Goal: Navigation & Orientation: Understand site structure

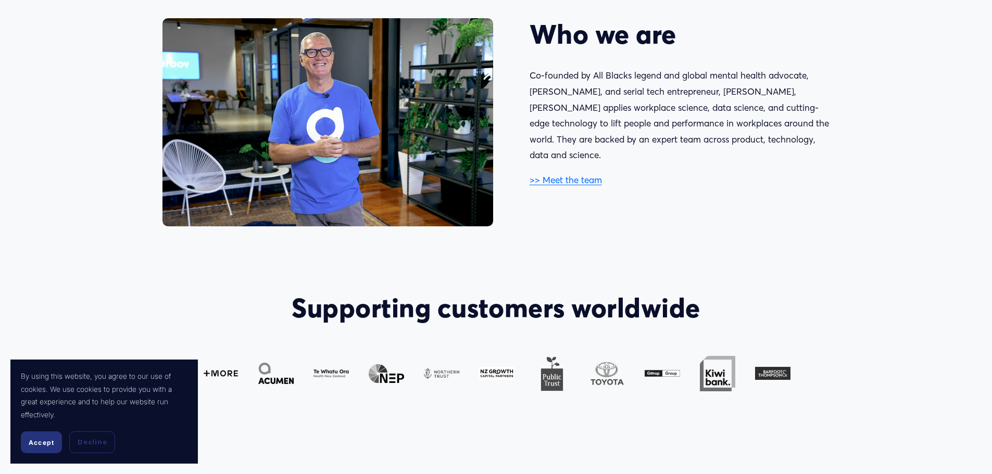
scroll to position [677, 0]
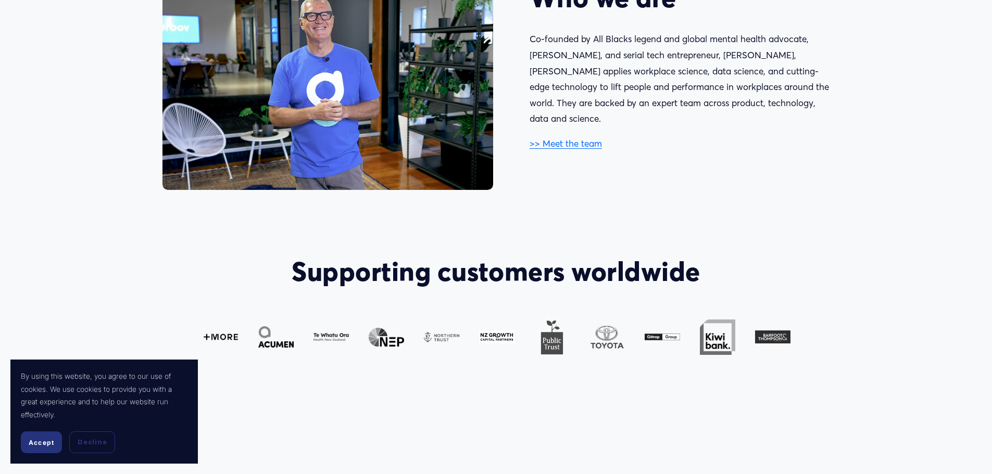
drag, startPoint x: 43, startPoint y: 441, endPoint x: 49, endPoint y: 436, distance: 8.2
click at [43, 441] on span "Accept" at bounding box center [42, 443] width 26 height 8
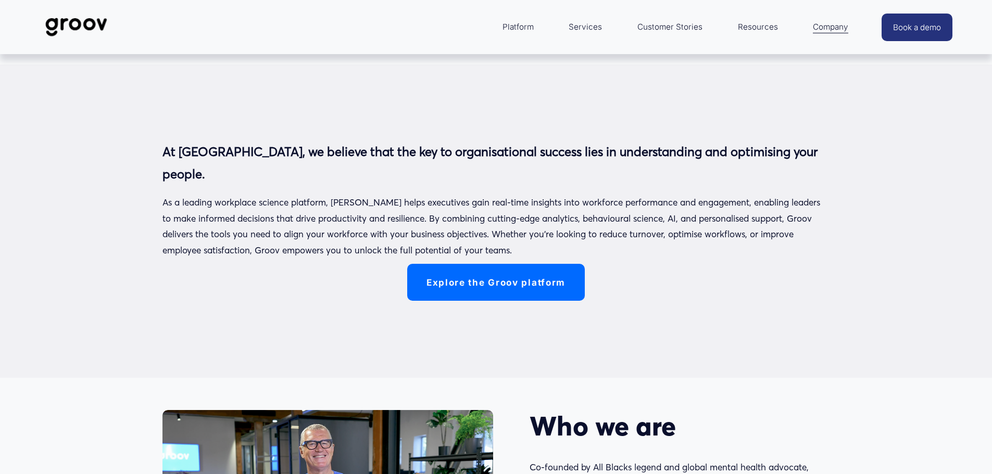
scroll to position [0, 0]
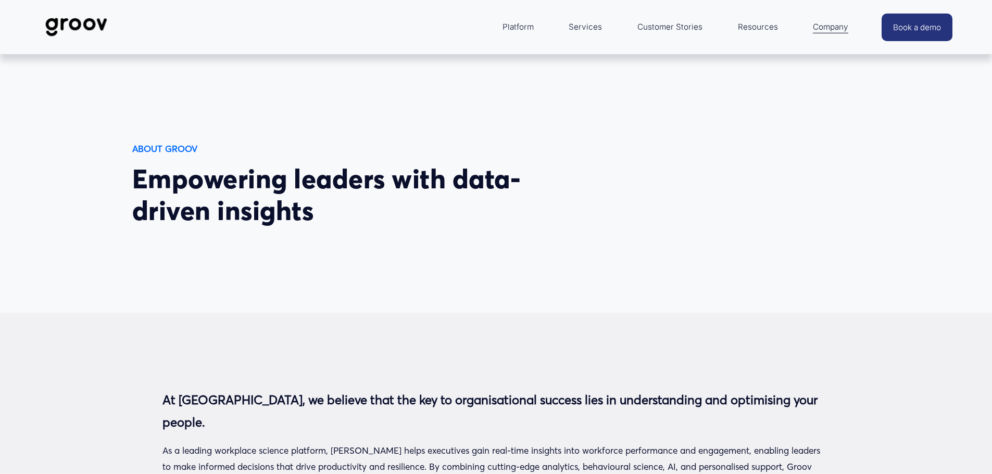
click at [73, 23] on img at bounding box center [76, 27] width 73 height 34
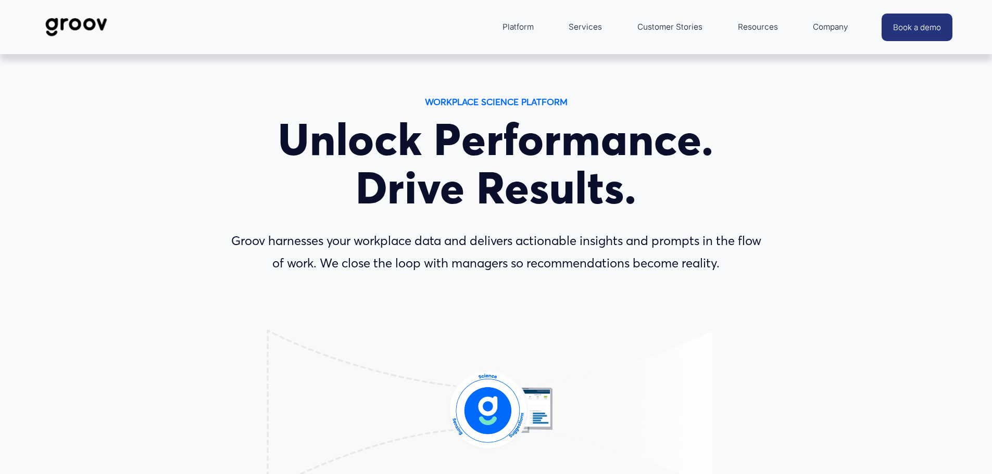
click at [587, 25] on link "Services" at bounding box center [585, 27] width 44 height 25
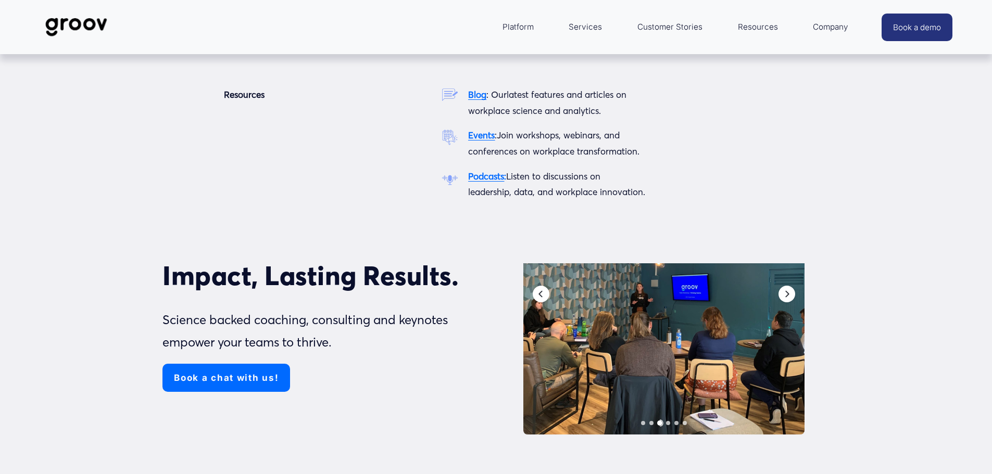
click at [764, 28] on span "Resources" at bounding box center [758, 27] width 40 height 15
click at [757, 26] on span "Resources" at bounding box center [758, 27] width 40 height 15
